Goal: Information Seeking & Learning: Learn about a topic

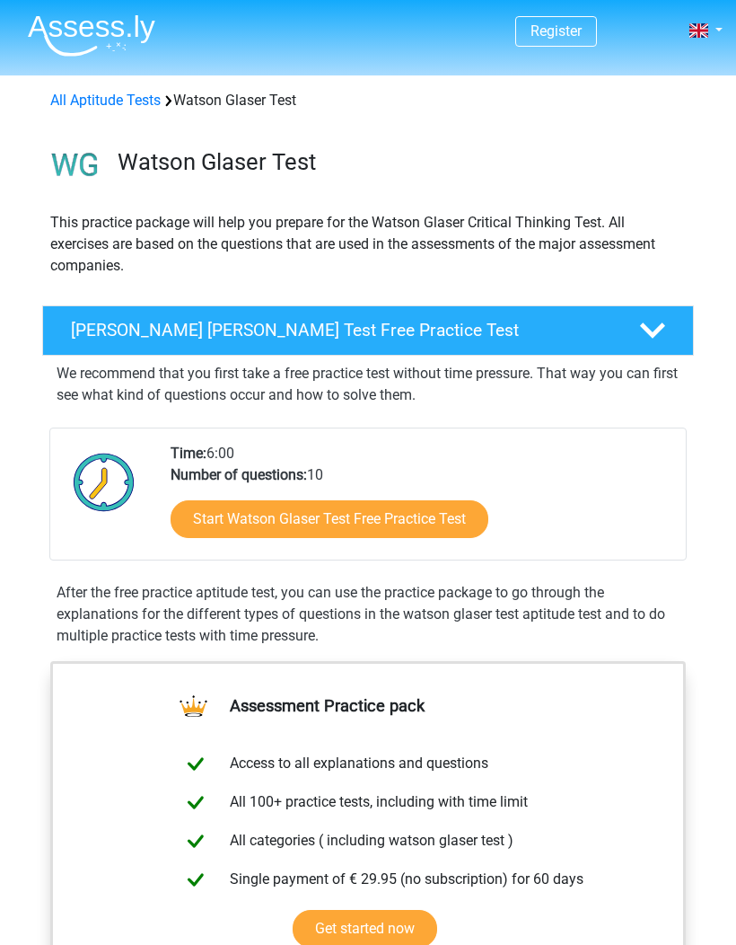
click at [409, 551] on div "Start Watson Glaser Test Free Practice Test" at bounding box center [421, 523] width 501 height 74
click at [423, 537] on link "Start Watson Glaser Test Free Practice Test" at bounding box center [330, 519] width 318 height 38
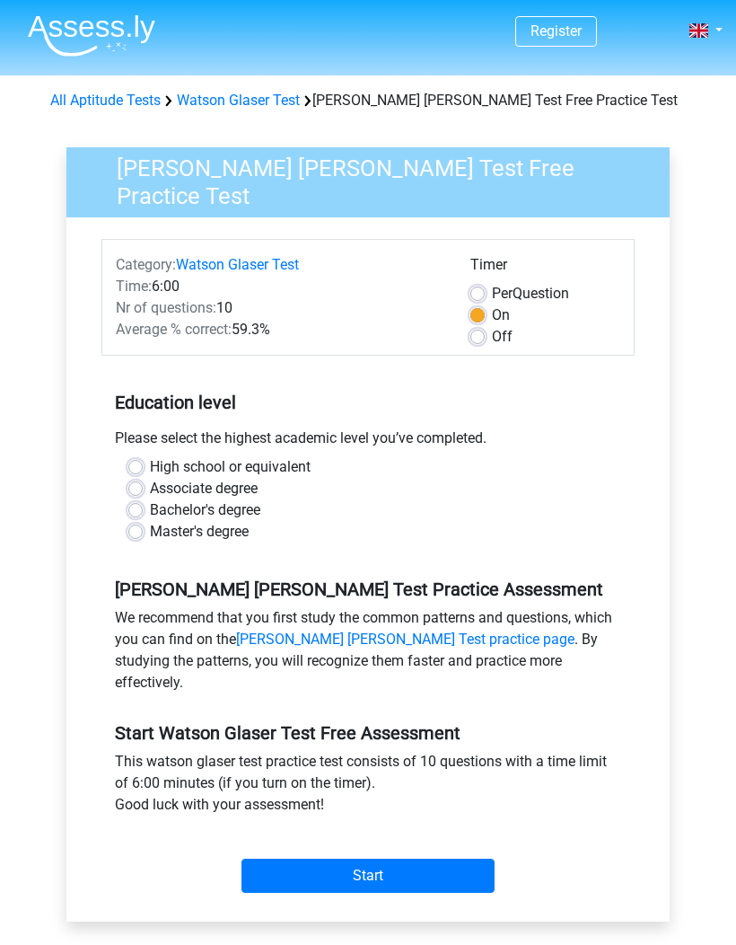
click at [150, 500] on label "Bachelor's degree" at bounding box center [205, 510] width 110 height 22
click at [137, 500] on input "Bachelor's degree" at bounding box center [135, 508] width 14 height 18
radio input "true"
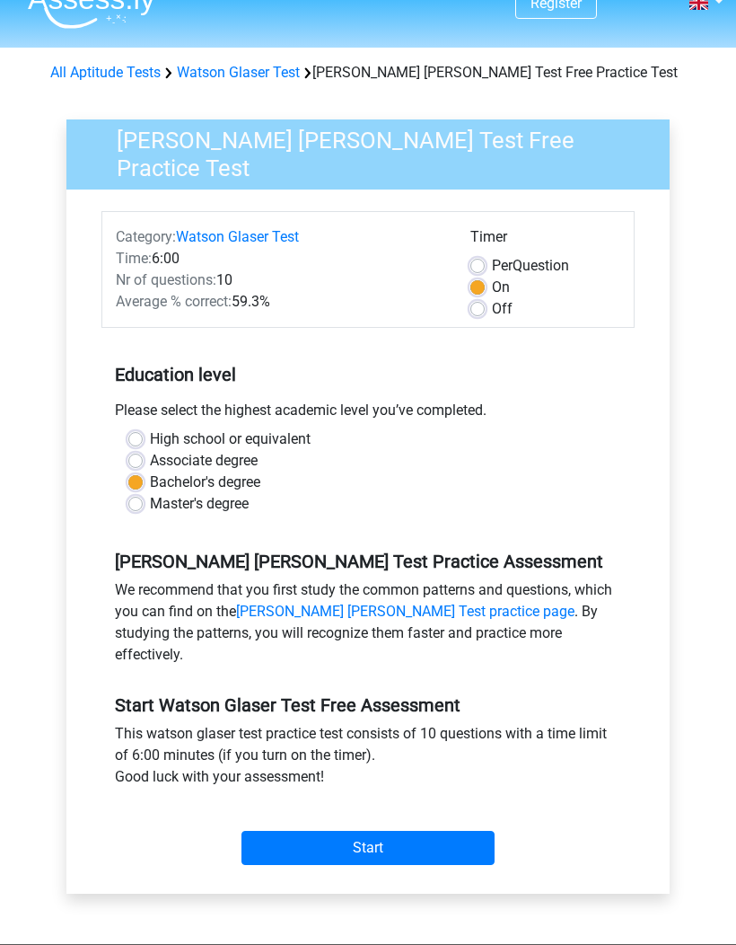
scroll to position [31, 0]
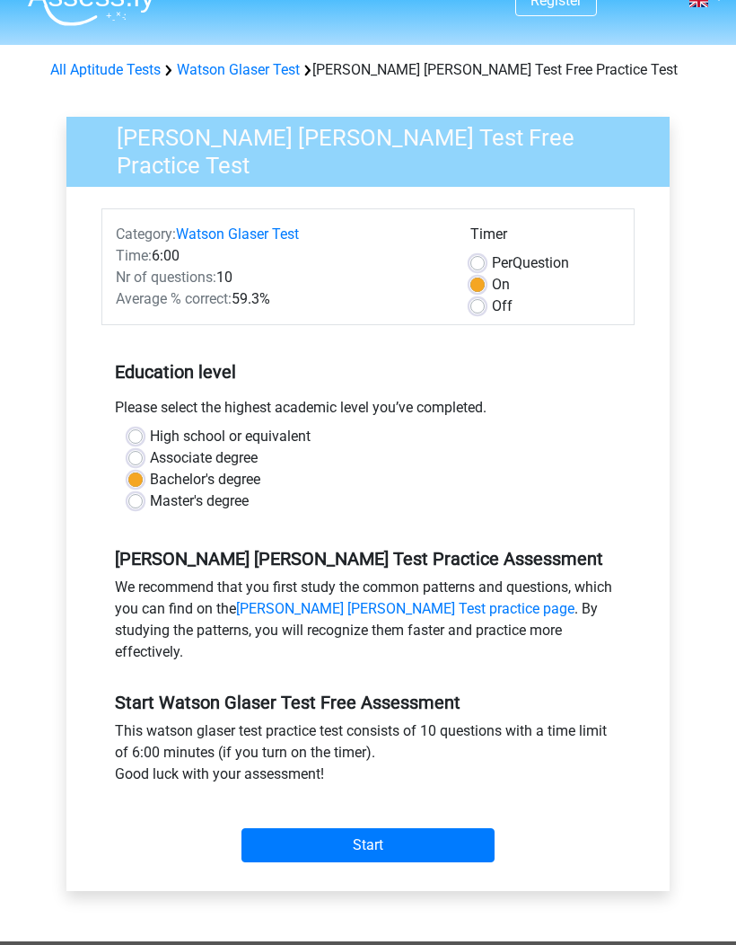
click at [445, 830] on input "Start" at bounding box center [368, 845] width 253 height 34
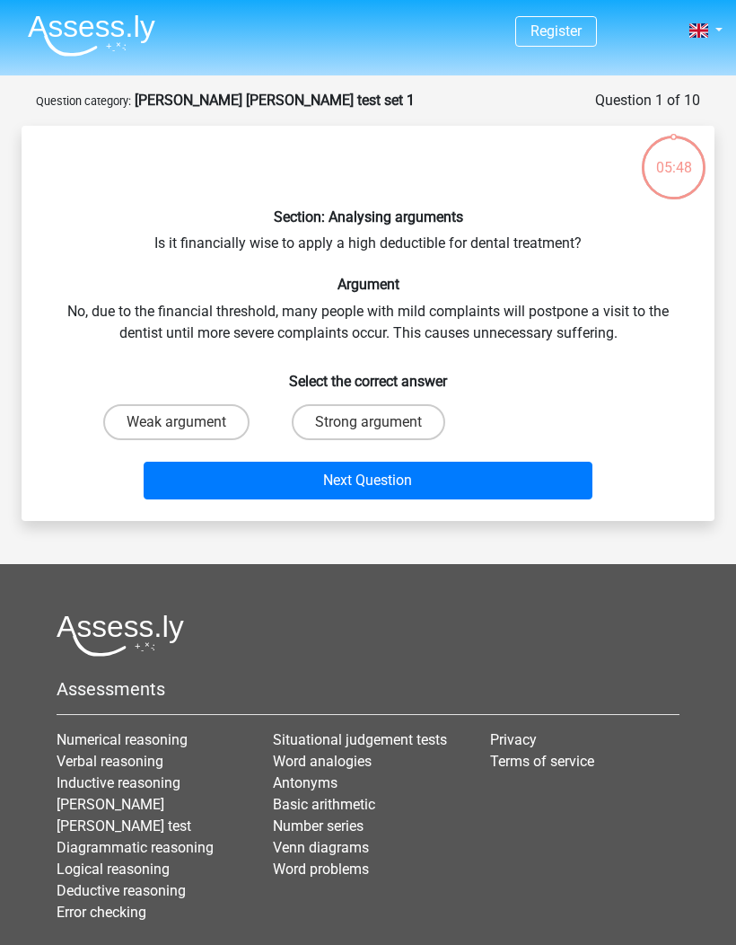
click at [407, 423] on label "Strong argument" at bounding box center [369, 422] width 154 height 36
click at [380, 423] on input "Strong argument" at bounding box center [374, 428] width 12 height 12
radio input "true"
click at [521, 496] on button "Next Question" at bounding box center [369, 481] width 450 height 38
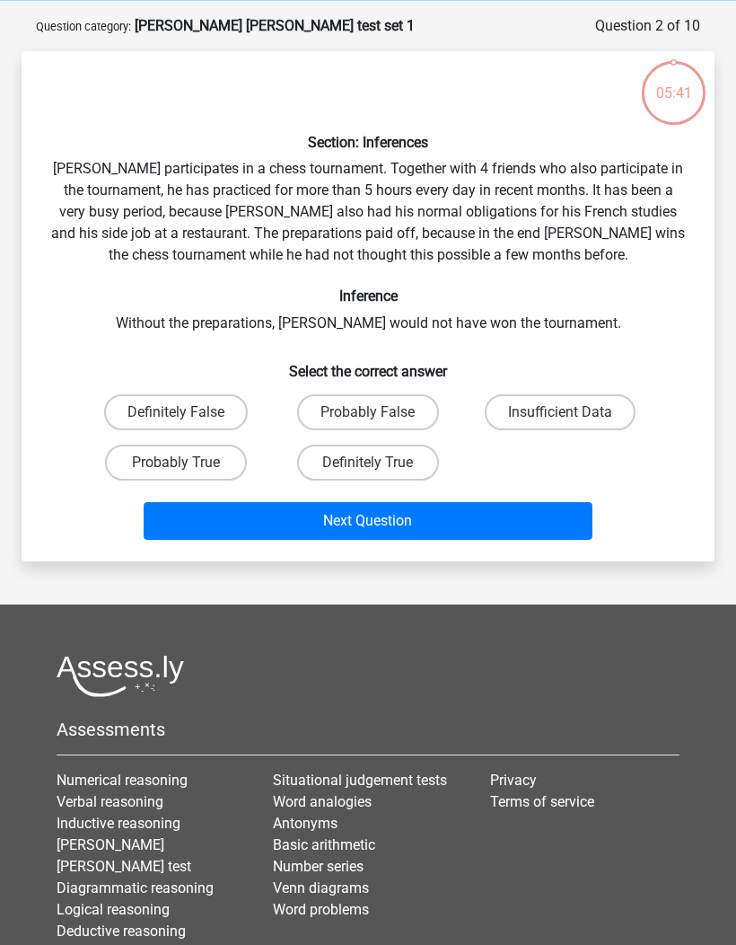
scroll to position [90, 0]
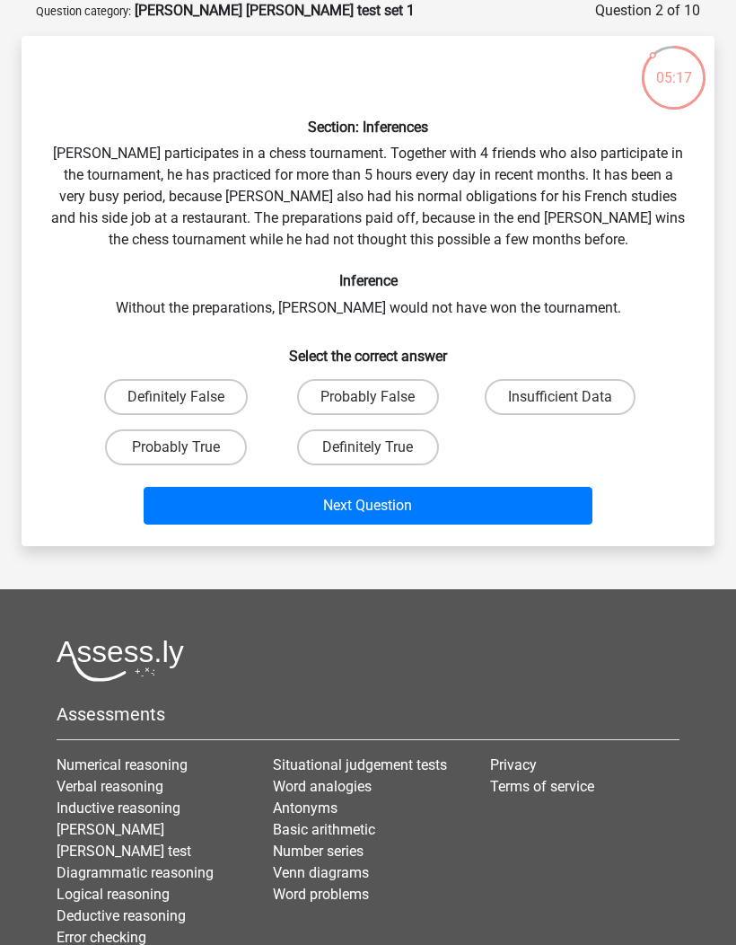
click at [128, 463] on label "Probably True" at bounding box center [176, 447] width 142 height 36
click at [176, 459] on input "Probably True" at bounding box center [182, 453] width 12 height 12
radio input "true"
click at [559, 509] on button "Next Question" at bounding box center [369, 506] width 450 height 38
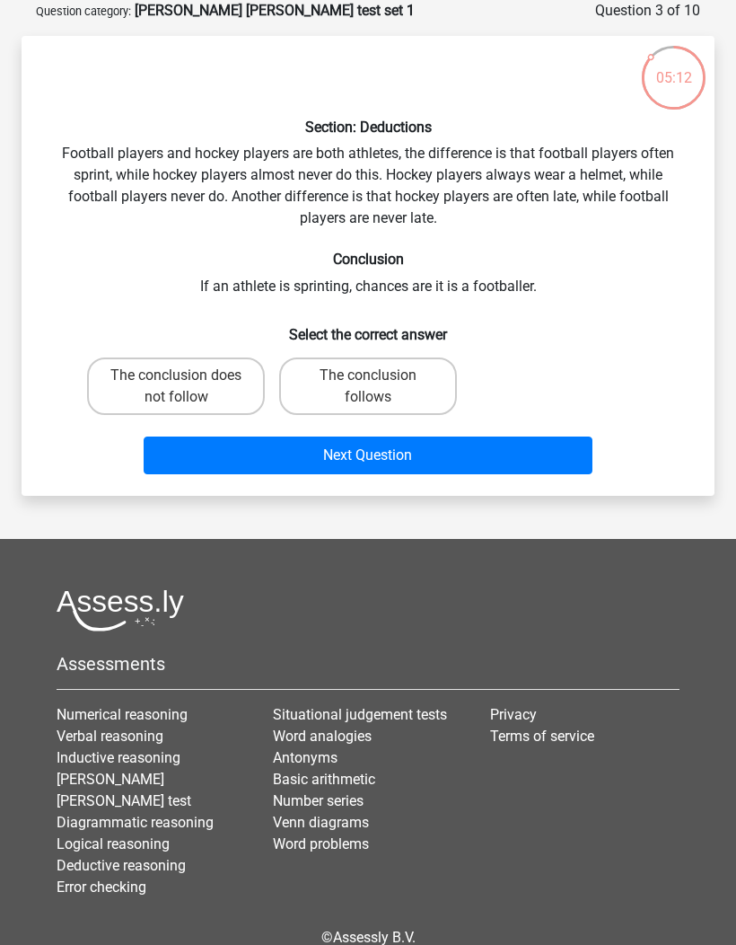
click at [167, 389] on label "The conclusion does not follow" at bounding box center [176, 385] width 178 height 57
click at [176, 387] on input "The conclusion does not follow" at bounding box center [182, 381] width 12 height 12
radio input "true"
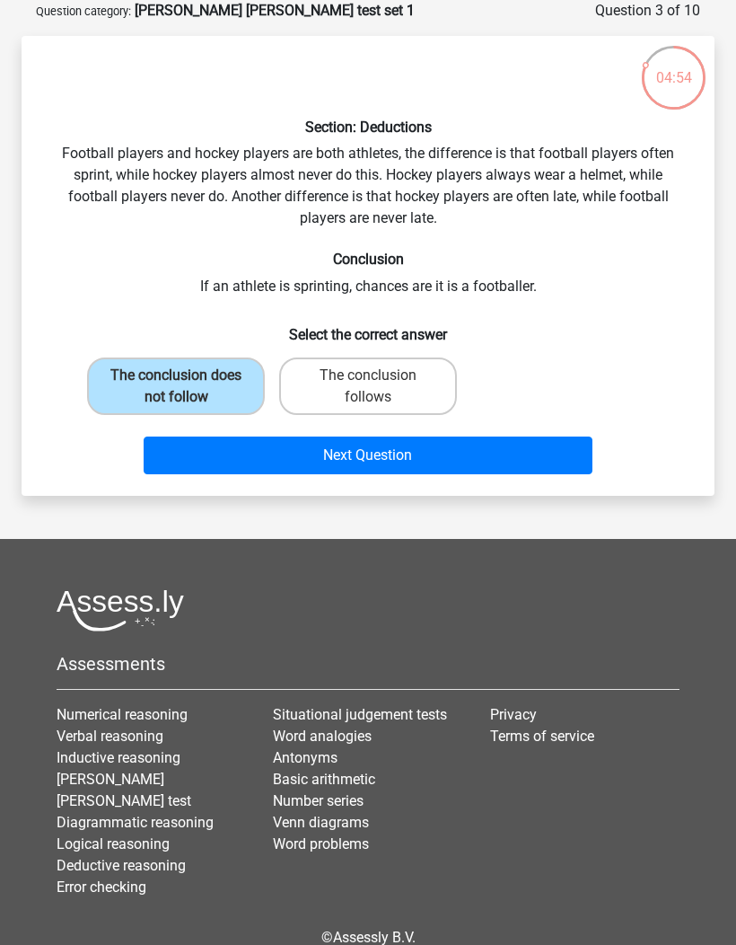
click at [554, 465] on button "Next Question" at bounding box center [369, 455] width 450 height 38
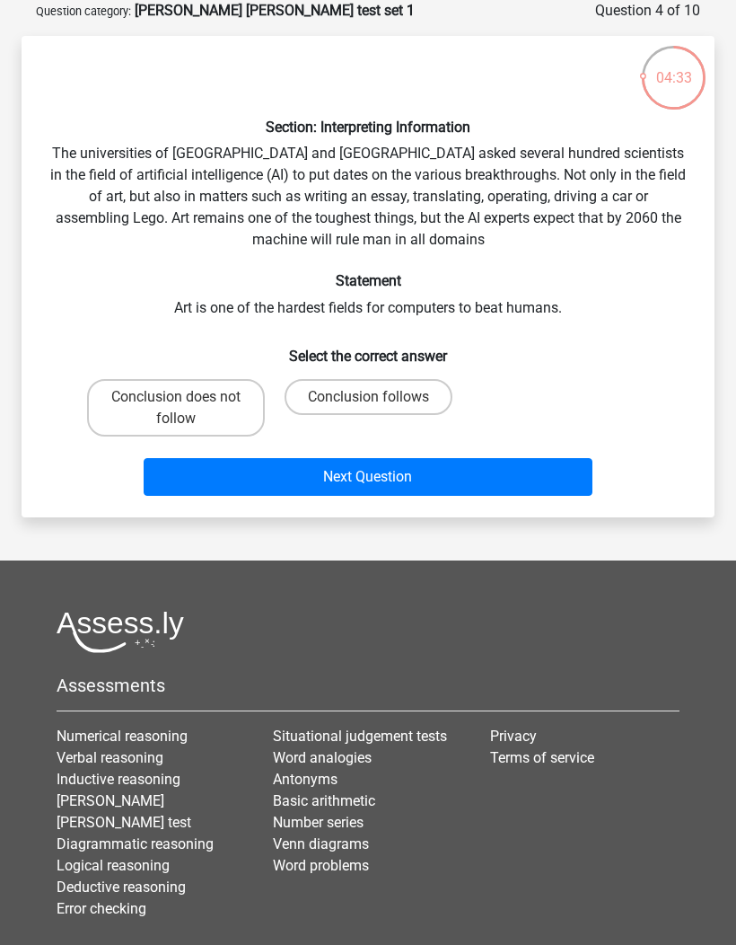
click at [409, 410] on label "Conclusion follows" at bounding box center [369, 397] width 168 height 36
click at [380, 409] on input "Conclusion follows" at bounding box center [374, 403] width 12 height 12
radio input "true"
click at [363, 483] on button "Next Question" at bounding box center [369, 477] width 450 height 38
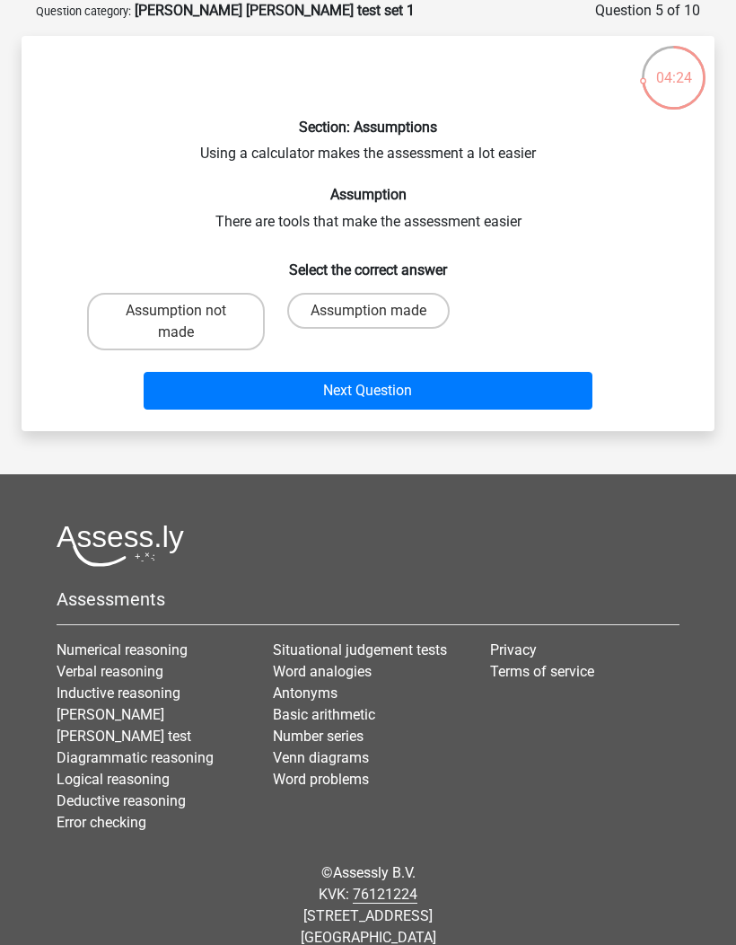
click at [417, 326] on label "Assumption made" at bounding box center [368, 311] width 163 height 36
click at [380, 322] on input "Assumption made" at bounding box center [374, 317] width 12 height 12
radio input "true"
click at [460, 393] on button "Next Question" at bounding box center [369, 391] width 450 height 38
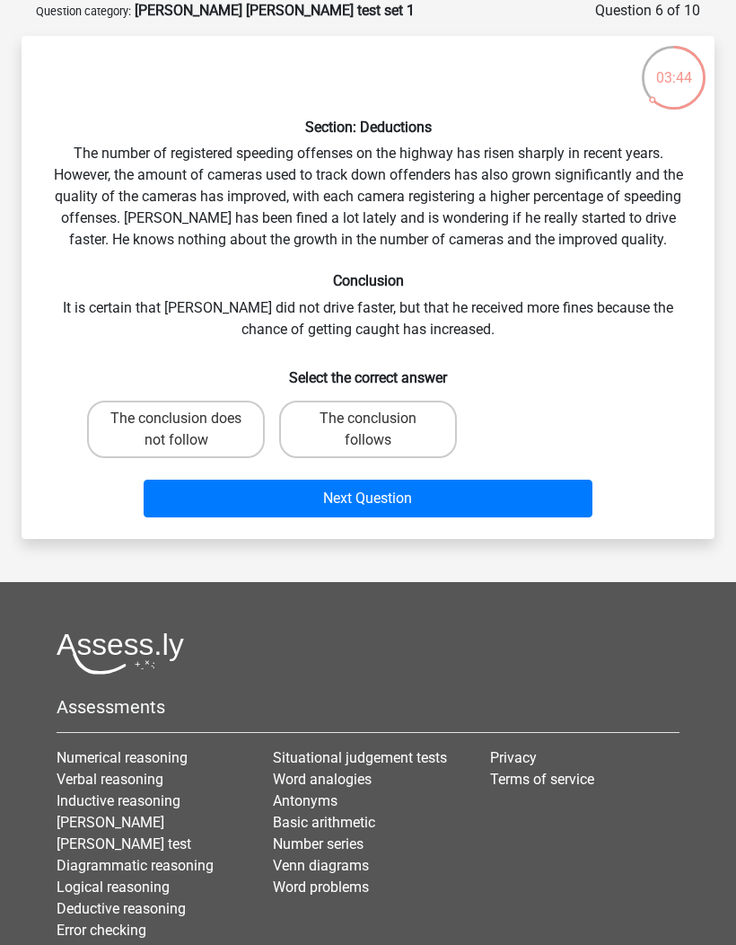
click at [165, 409] on label "The conclusion does not follow" at bounding box center [176, 429] width 178 height 57
click at [176, 419] on input "The conclusion does not follow" at bounding box center [182, 425] width 12 height 12
radio input "true"
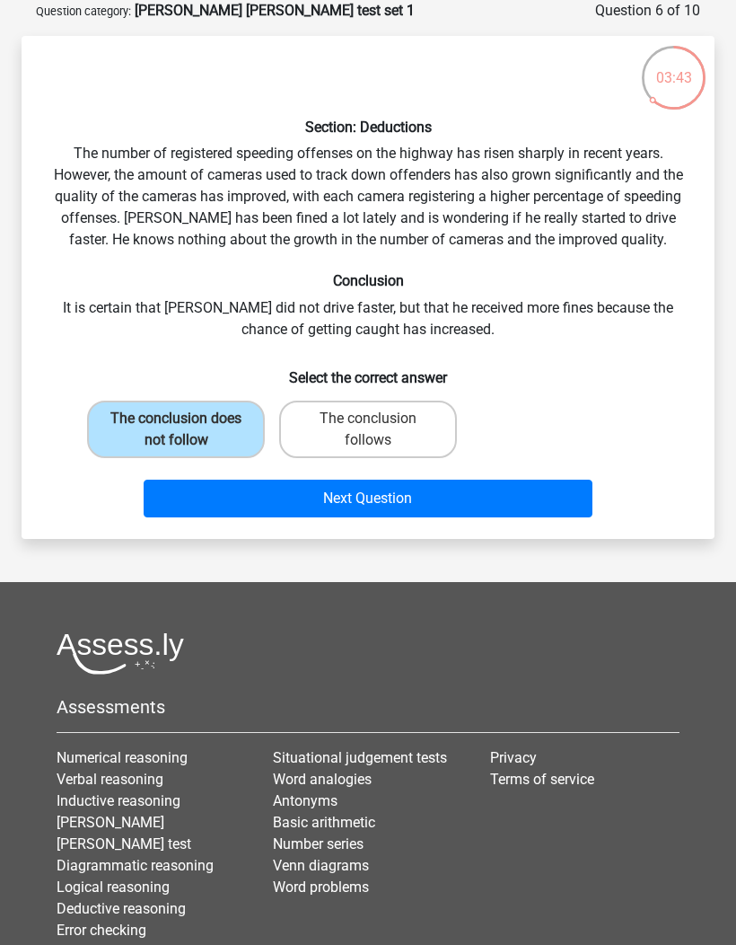
click at [547, 511] on button "Next Question" at bounding box center [369, 499] width 450 height 38
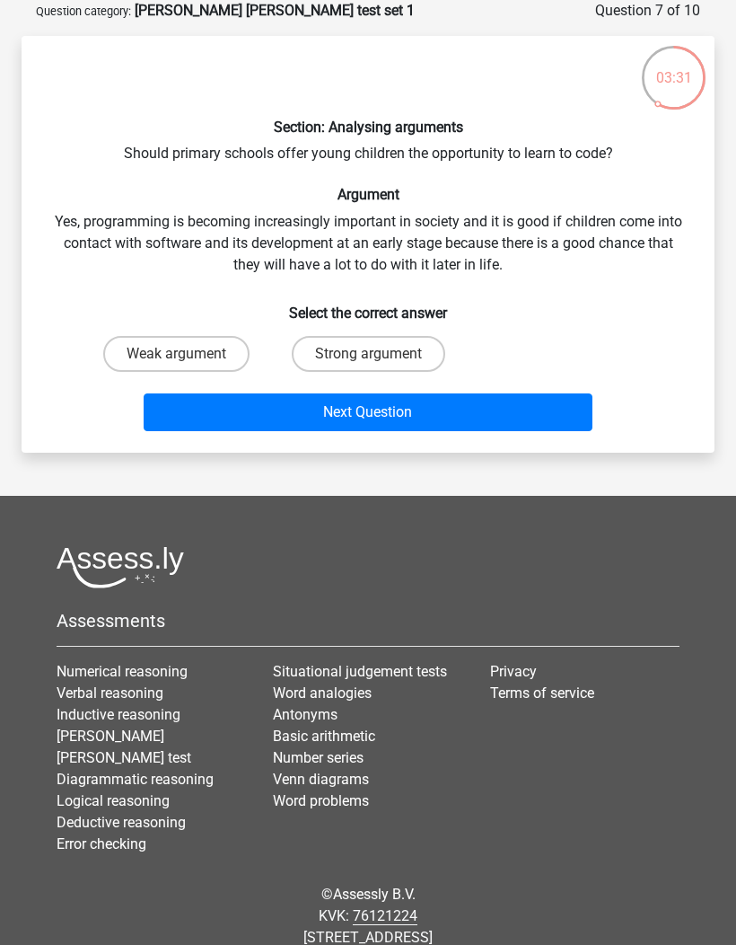
click at [412, 369] on label "Strong argument" at bounding box center [369, 354] width 154 height 36
click at [380, 366] on input "Strong argument" at bounding box center [374, 360] width 12 height 12
radio input "true"
click at [410, 428] on button "Next Question" at bounding box center [369, 412] width 450 height 38
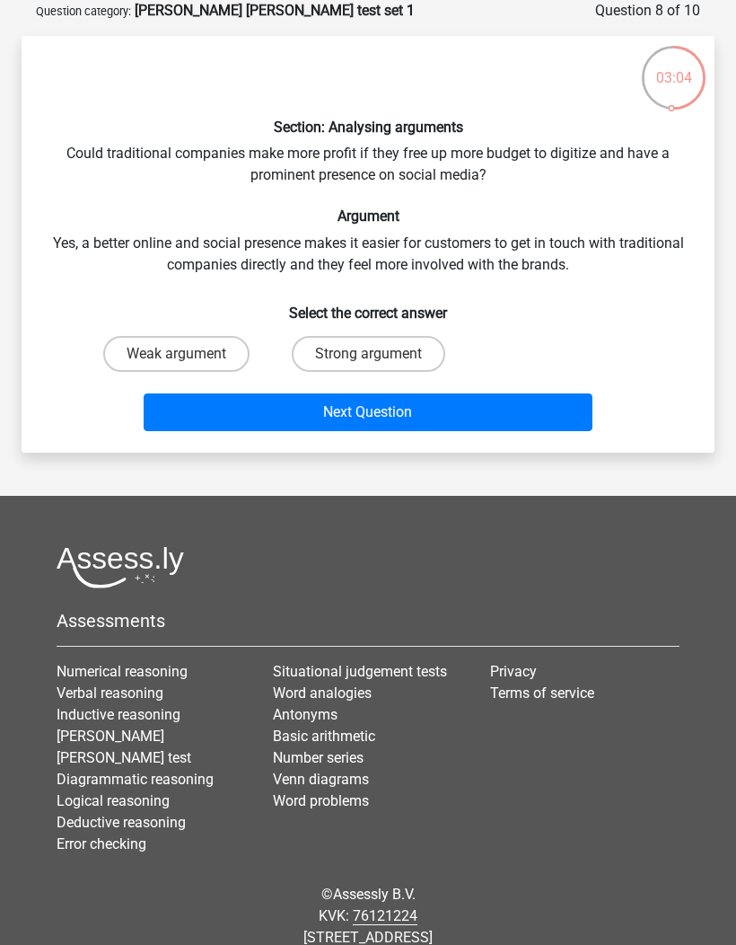
click at [180, 368] on label "Weak argument" at bounding box center [176, 354] width 146 height 36
click at [180, 366] on input "Weak argument" at bounding box center [182, 360] width 12 height 12
radio input "true"
click at [301, 413] on button "Next Question" at bounding box center [369, 412] width 450 height 38
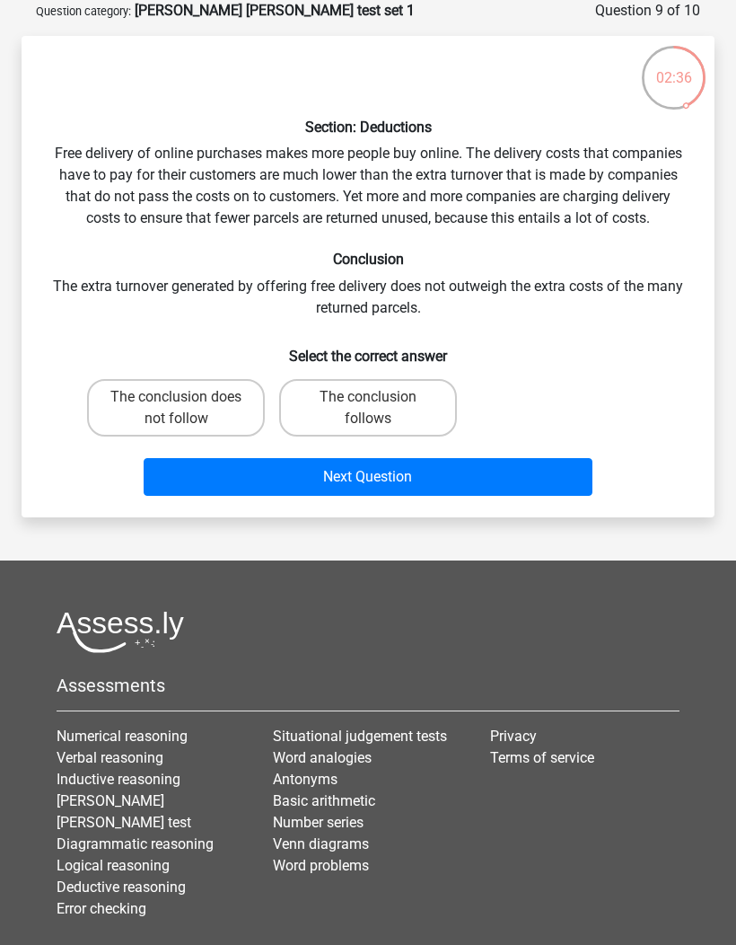
click at [143, 410] on label "The conclusion does not follow" at bounding box center [176, 407] width 178 height 57
click at [176, 409] on input "The conclusion does not follow" at bounding box center [182, 403] width 12 height 12
radio input "true"
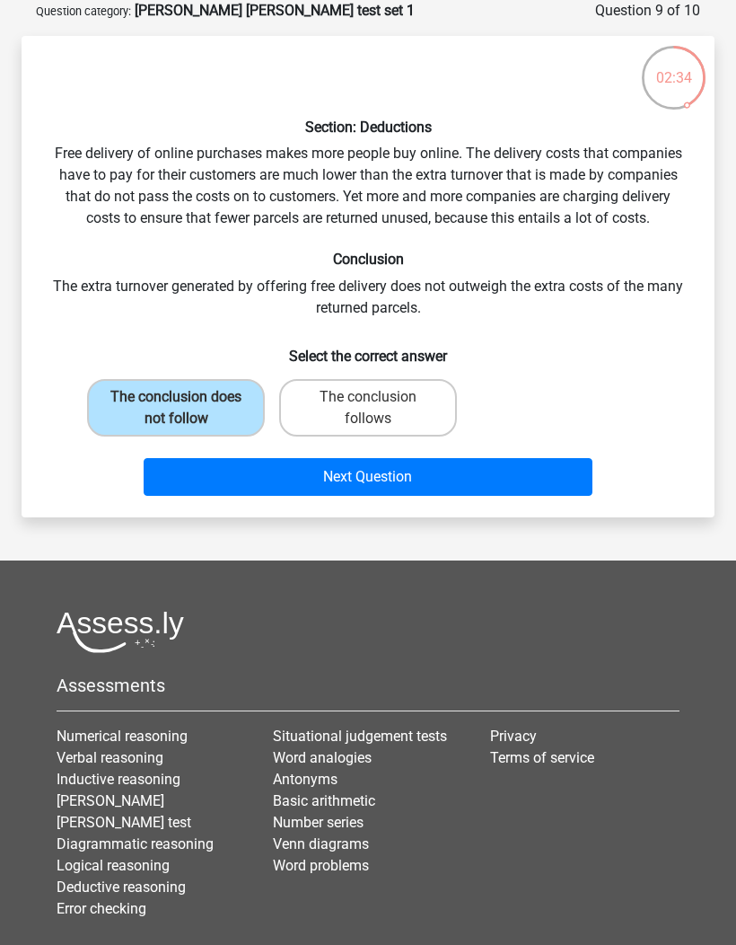
click at [376, 483] on button "Next Question" at bounding box center [369, 477] width 450 height 38
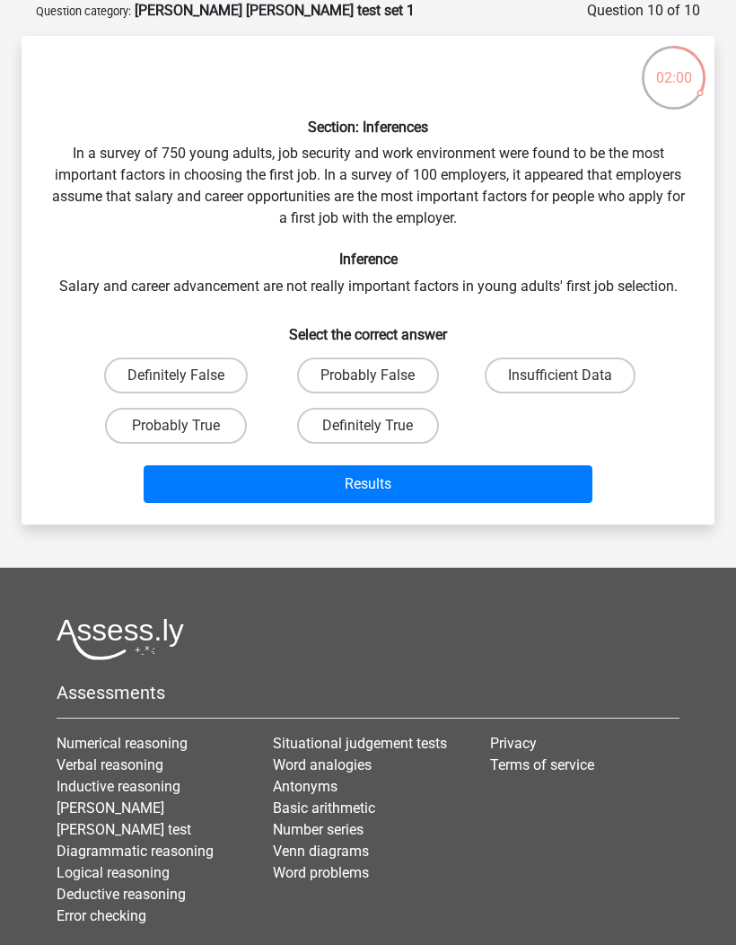
click at [587, 383] on label "Insufficient Data" at bounding box center [560, 375] width 151 height 36
click at [572, 383] on input "Insufficient Data" at bounding box center [566, 381] width 12 height 12
radio input "true"
click at [491, 501] on button "Results" at bounding box center [369, 484] width 450 height 38
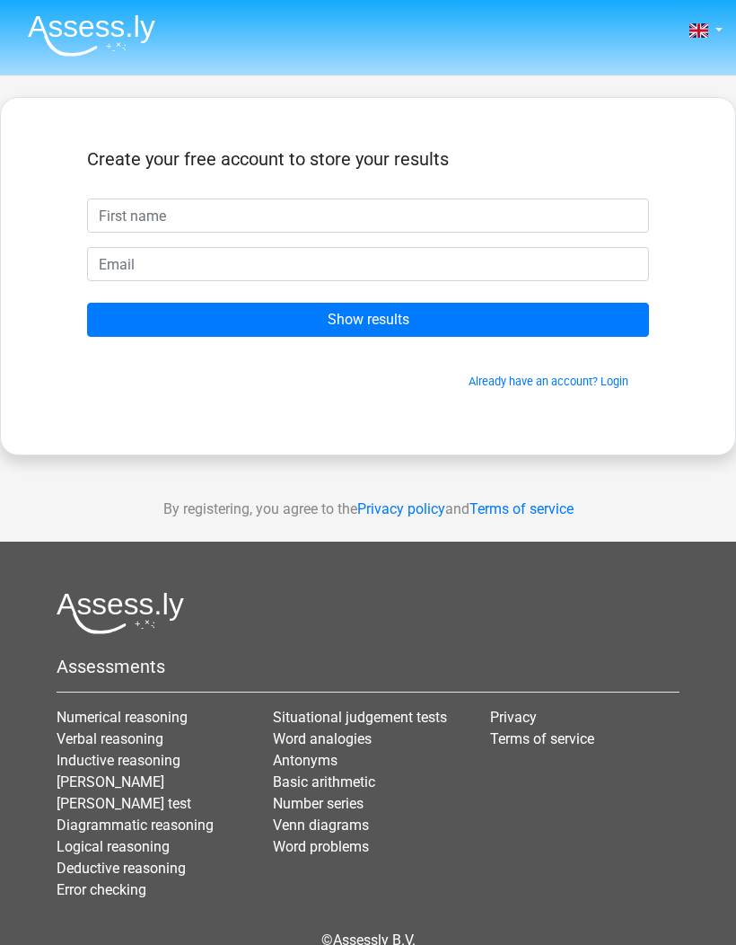
click at [617, 320] on input "Show results" at bounding box center [368, 320] width 562 height 34
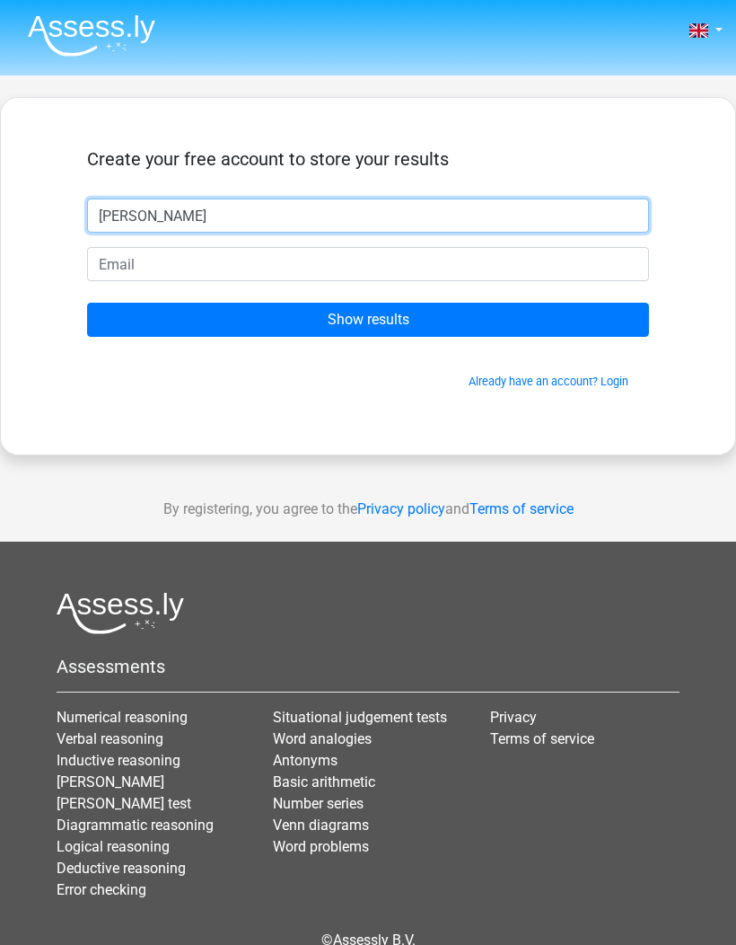
type input "Mimi"
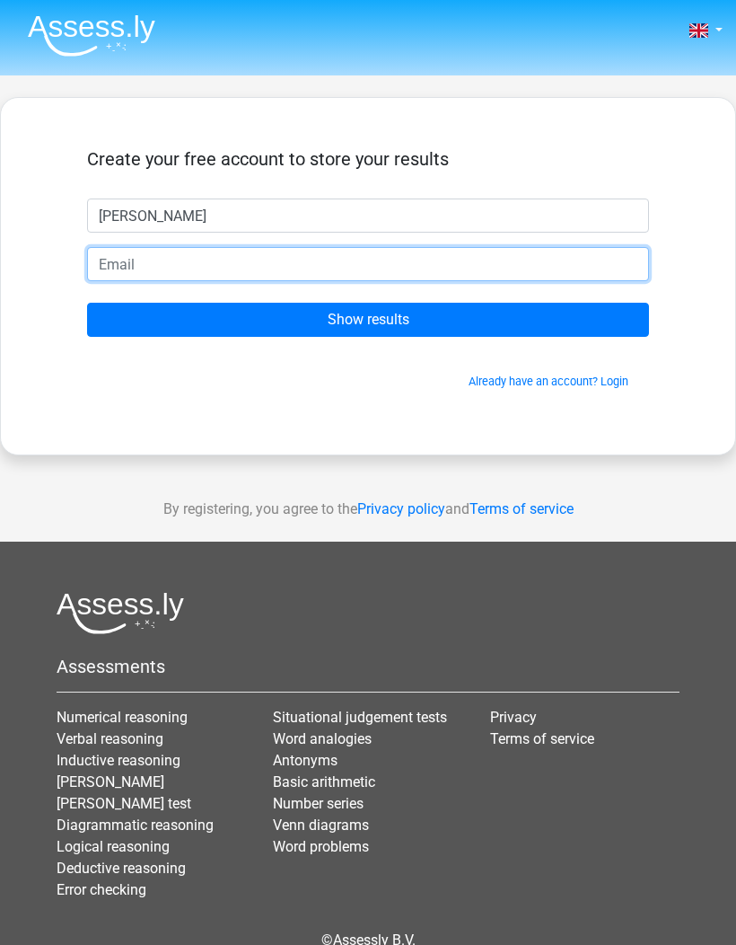
click at [546, 259] on input "email" at bounding box center [368, 264] width 562 height 34
type input "queeniem263@gmail.com"
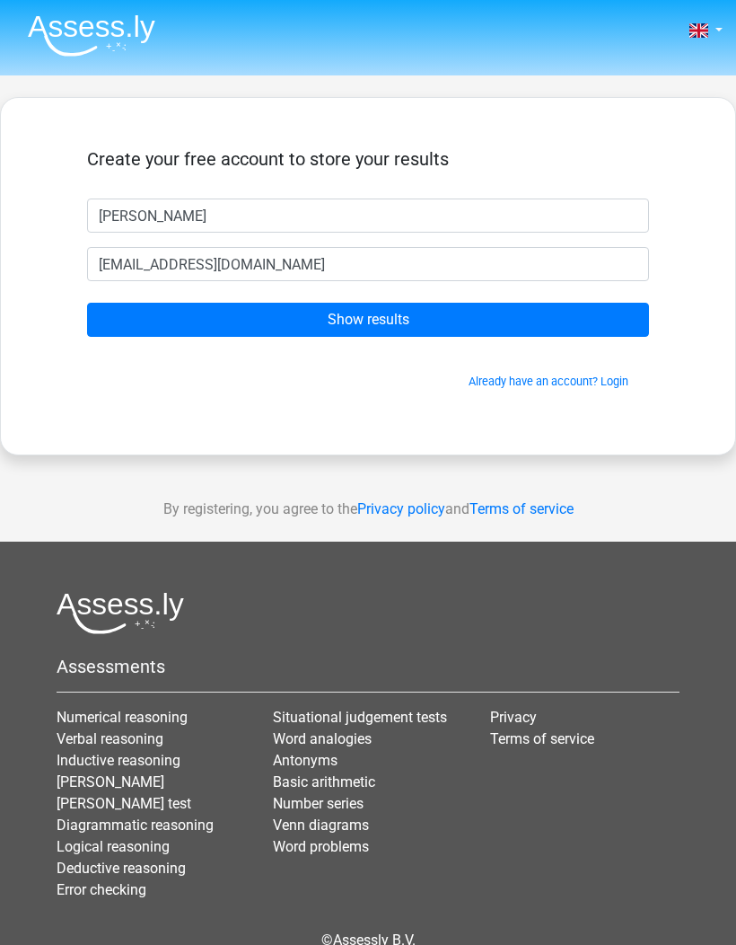
click at [568, 322] on input "Show results" at bounding box center [368, 320] width 562 height 34
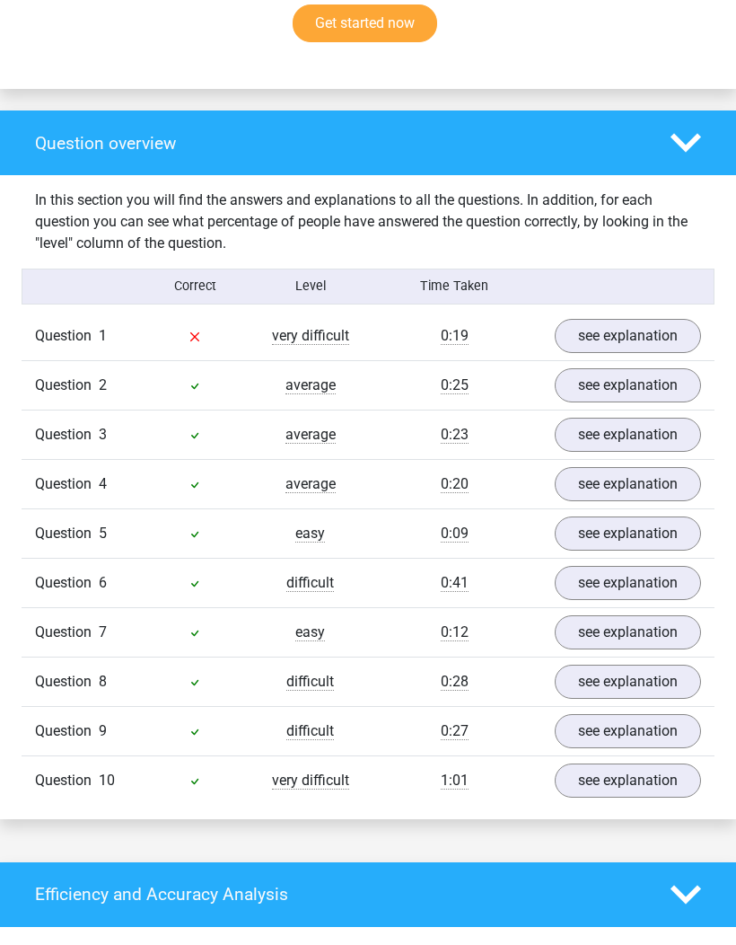
scroll to position [1265, 0]
click at [623, 326] on link "see explanation" at bounding box center [628, 336] width 146 height 34
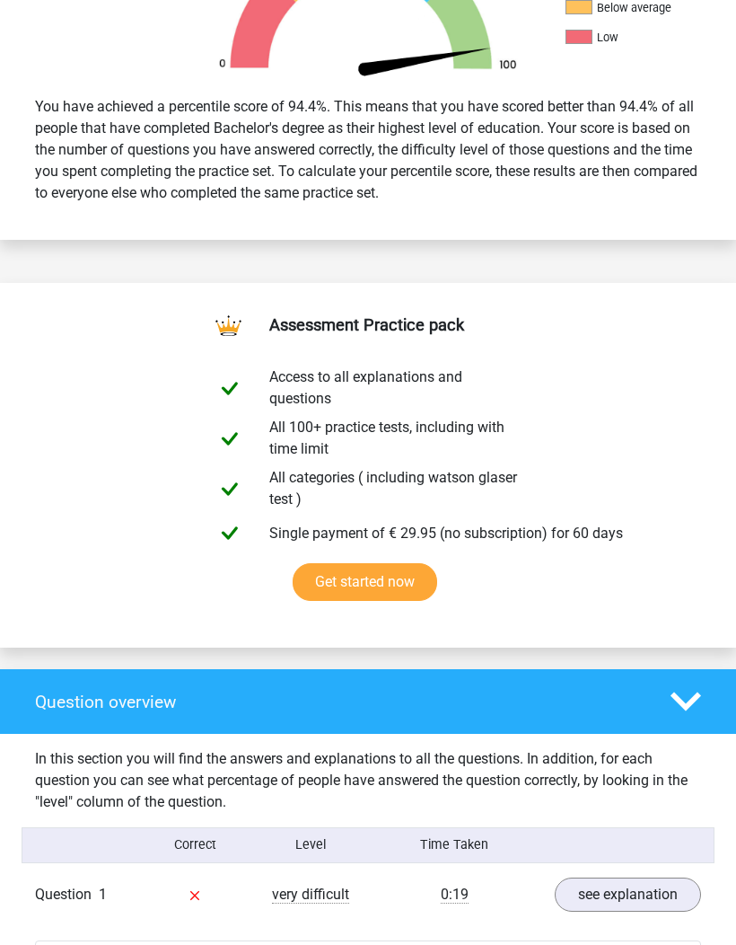
scroll to position [699, 0]
